Goal: Navigation & Orientation: Find specific page/section

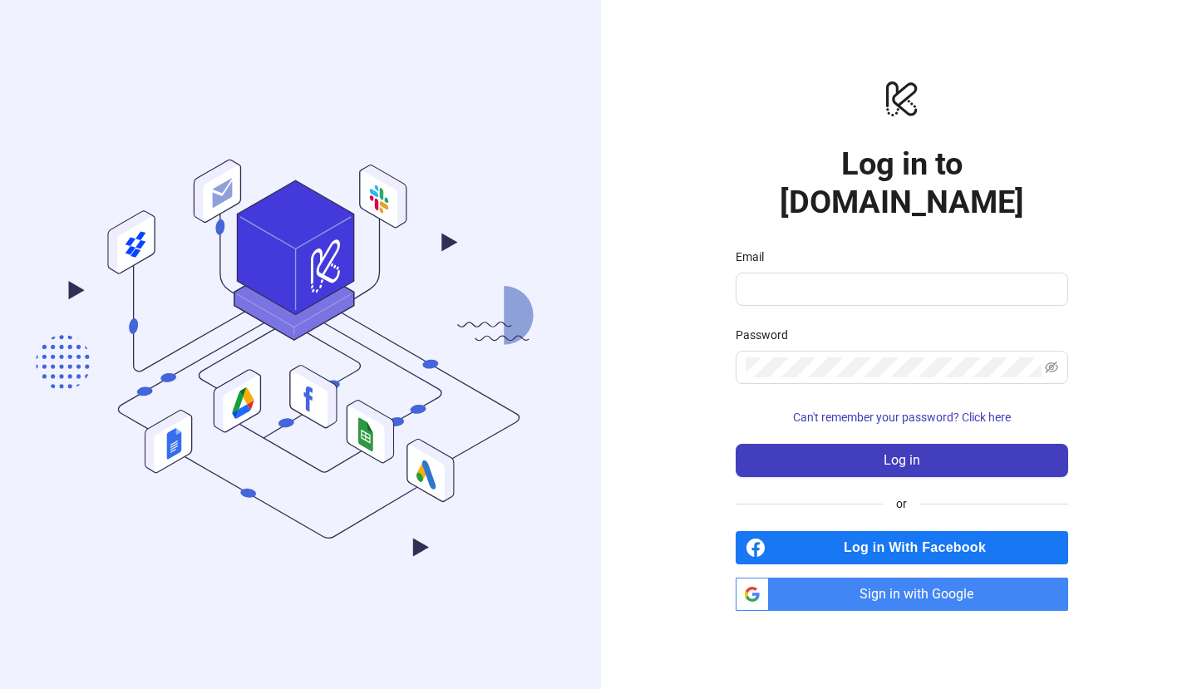
click at [897, 578] on span "Sign in with Google" at bounding box center [922, 594] width 293 height 33
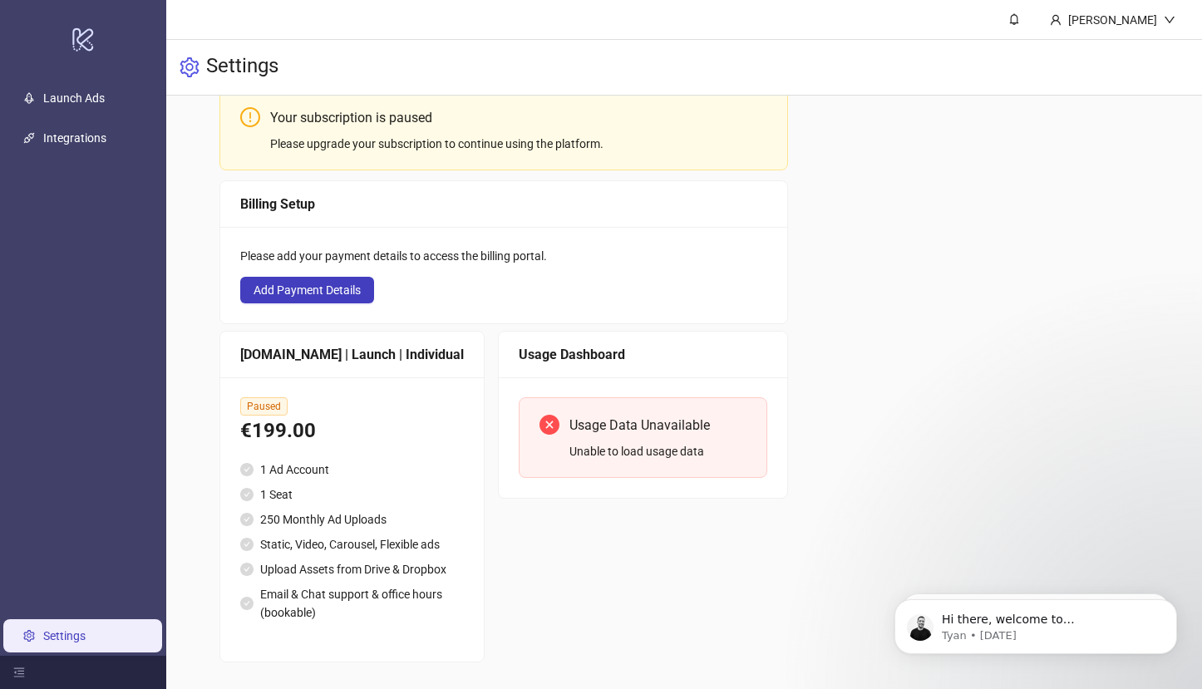
scroll to position [131, 0]
click at [79, 104] on link "Launch Ads" at bounding box center [74, 97] width 62 height 13
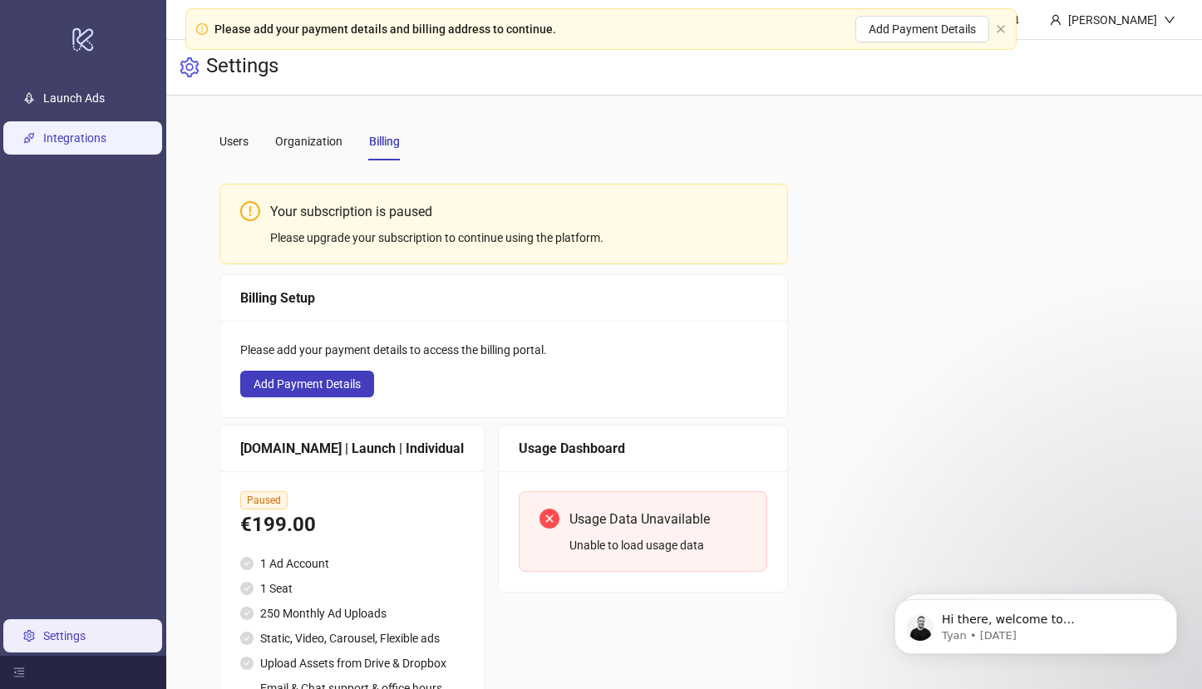
click at [43, 145] on link "Integrations" at bounding box center [74, 137] width 63 height 13
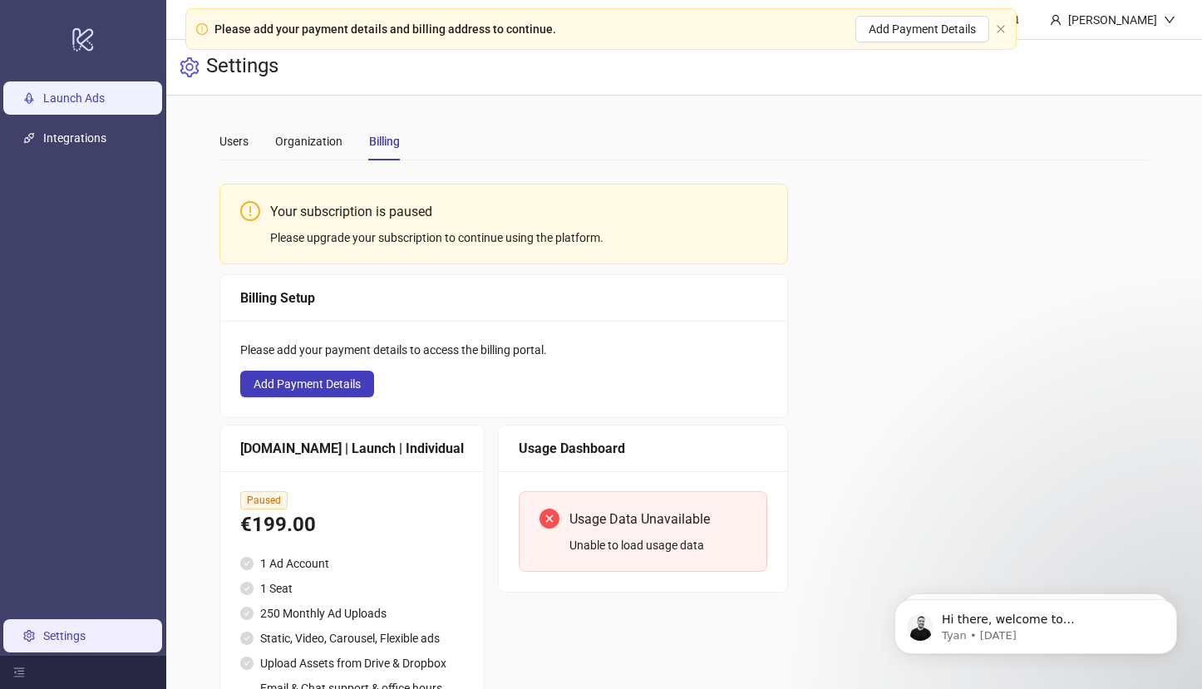
click at [78, 98] on link "Launch Ads" at bounding box center [74, 97] width 62 height 13
